Goal: Transaction & Acquisition: Purchase product/service

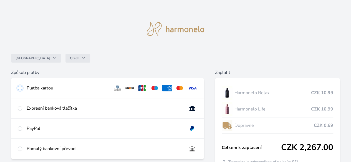
click at [22, 88] on input "radio" at bounding box center [20, 88] width 4 height 4
radio input "true"
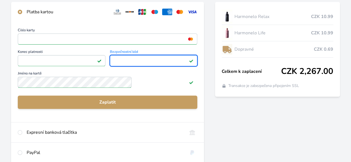
scroll to position [83, 0]
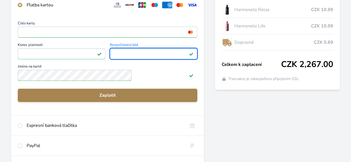
click at [129, 97] on span "Zaplatit" at bounding box center [107, 95] width 170 height 7
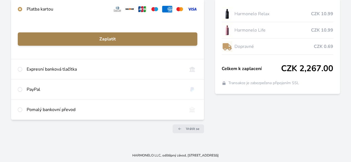
scroll to position [83, 0]
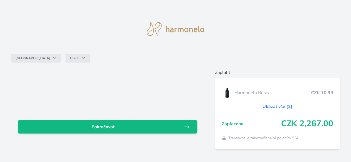
scroll to position [15, 0]
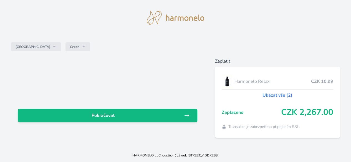
click at [262, 92] on link "Ukázat vše (2)" at bounding box center [277, 95] width 30 height 7
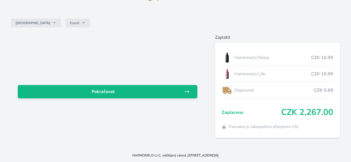
scroll to position [39, 0]
